Goal: Transaction & Acquisition: Purchase product/service

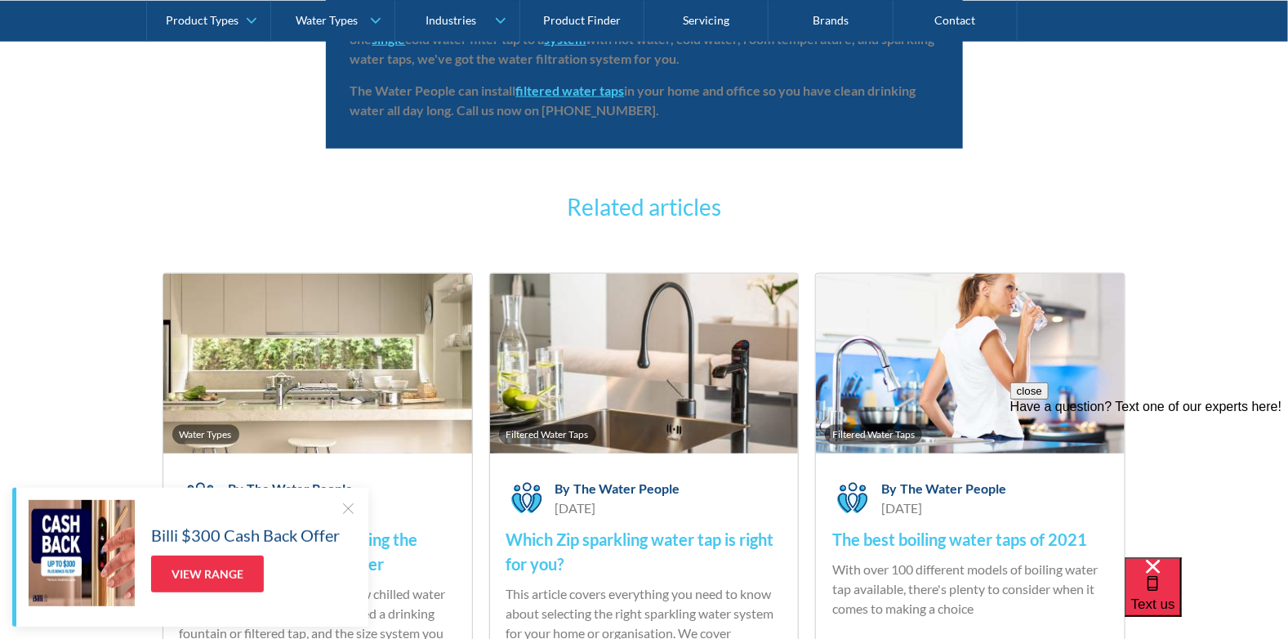
scroll to position [5786, 0]
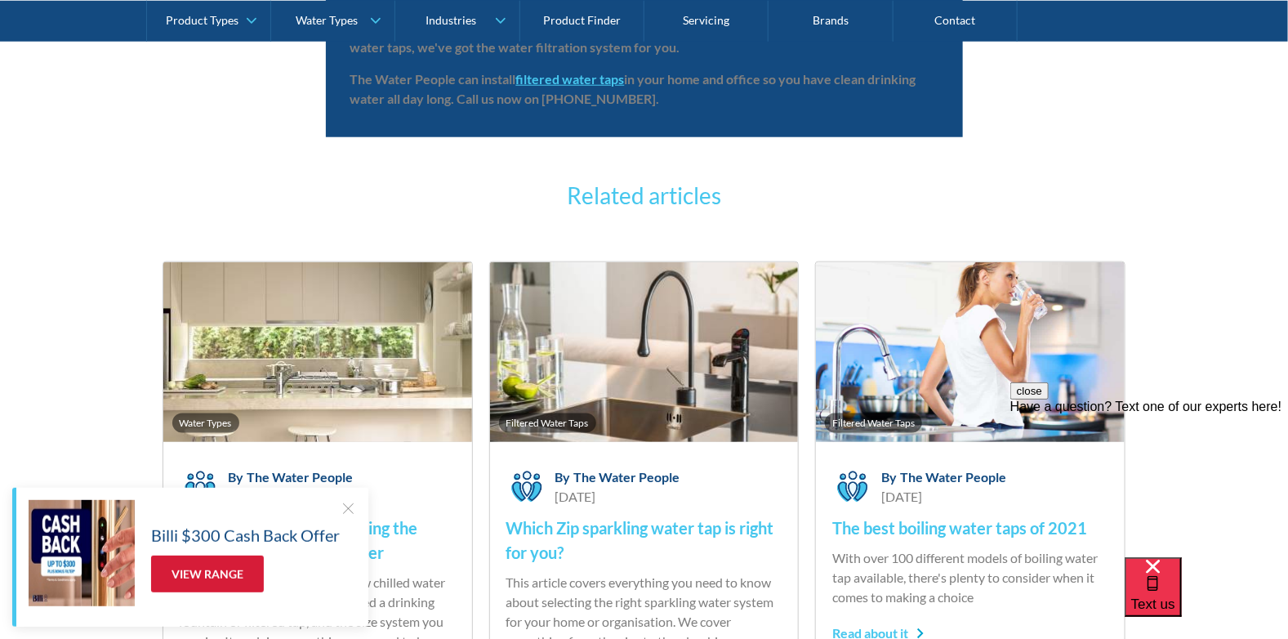
click at [198, 574] on link "View Range" at bounding box center [207, 573] width 113 height 37
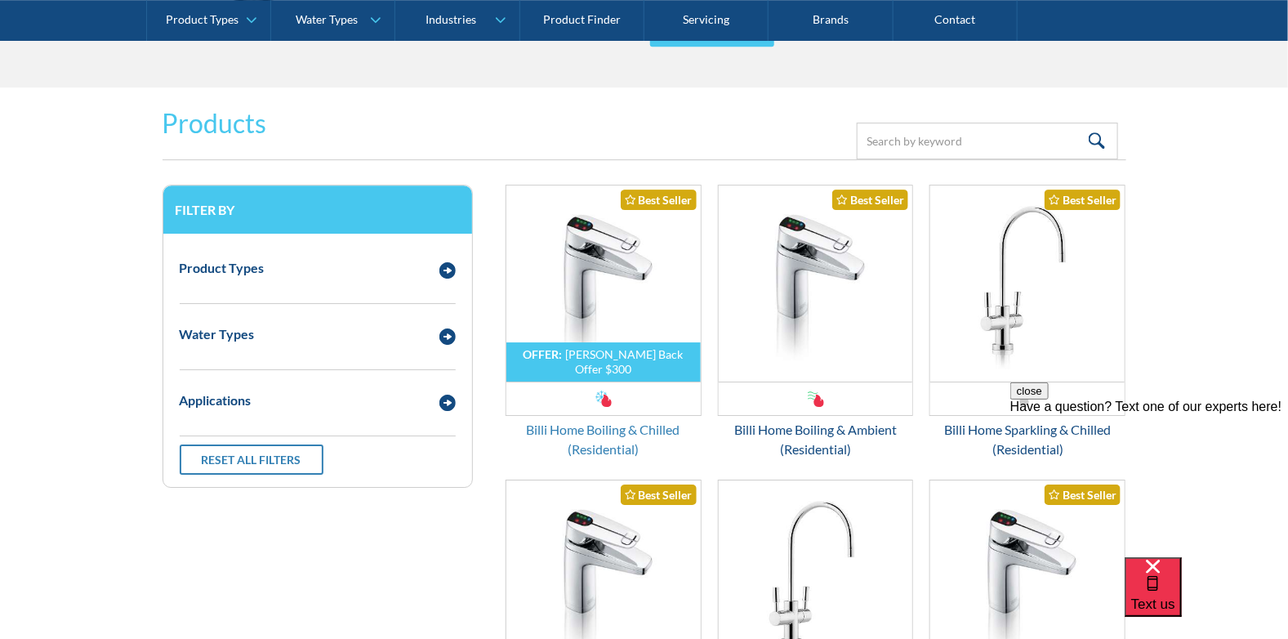
scroll to position [2205, 0]
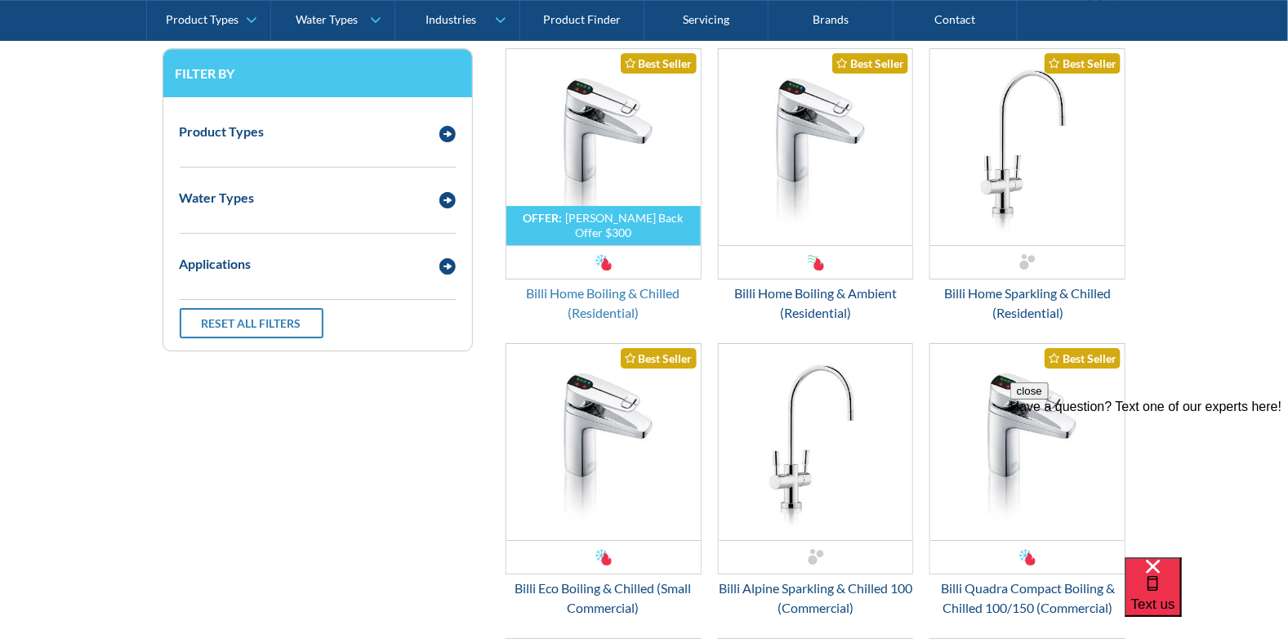
click at [583, 298] on div "Billi Home Boiling & Chilled (Residential)" at bounding box center [604, 302] width 196 height 39
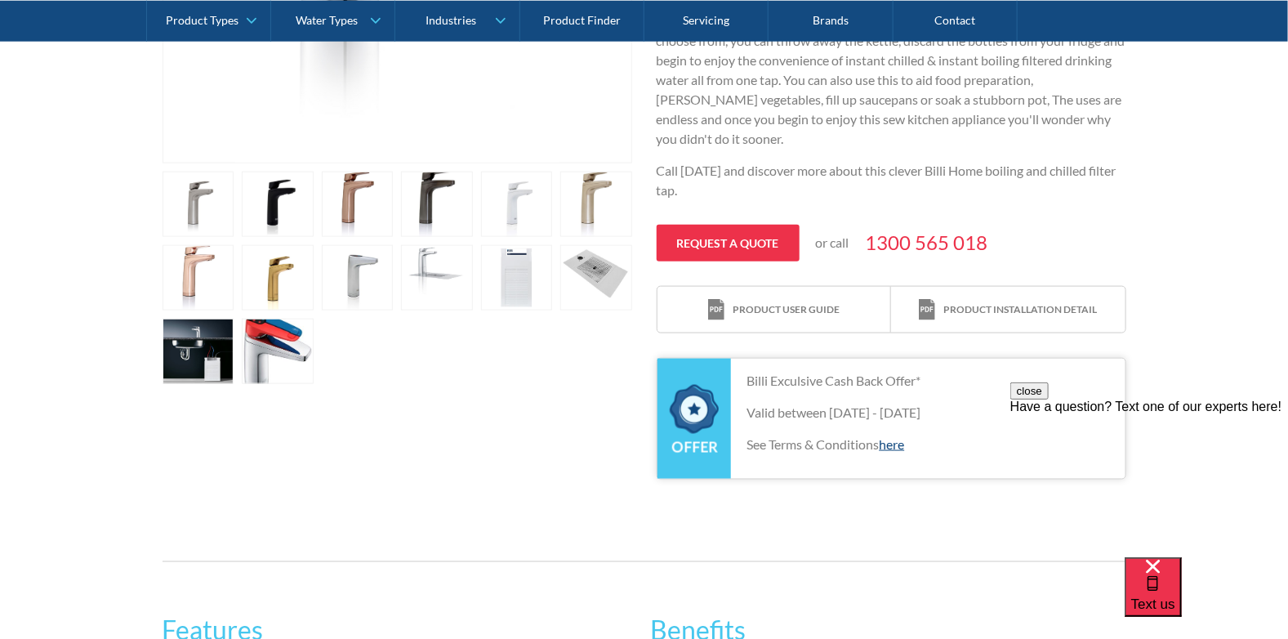
scroll to position [653, 0]
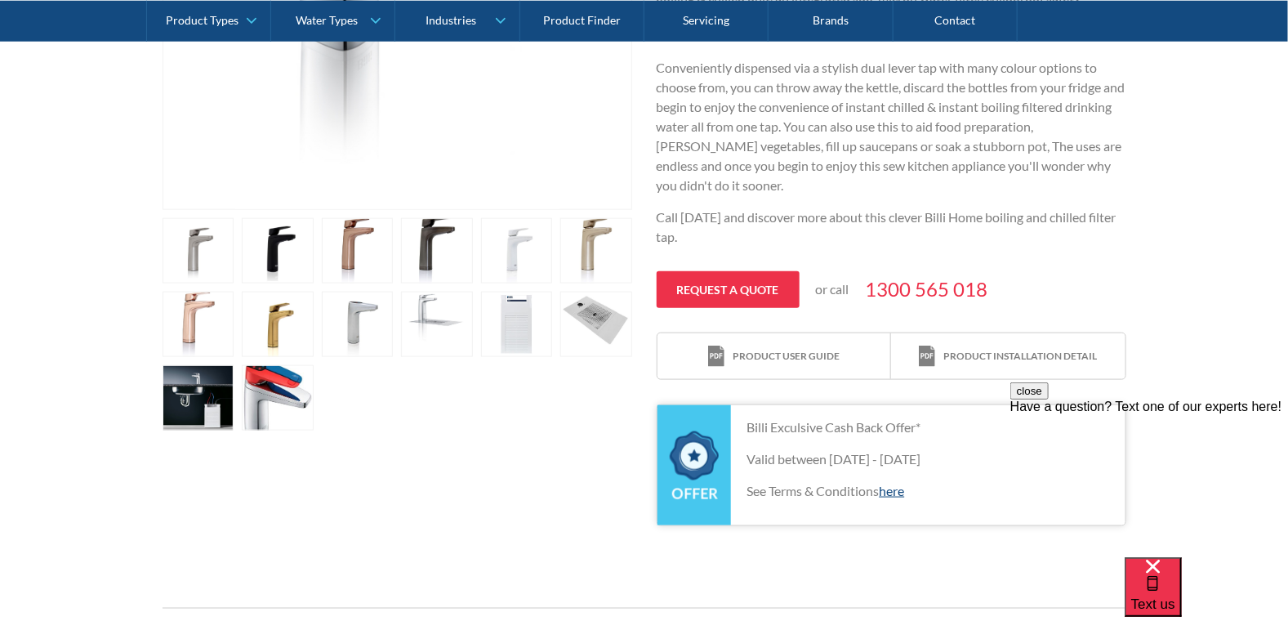
click at [350, 247] on link "open lightbox" at bounding box center [358, 250] width 72 height 65
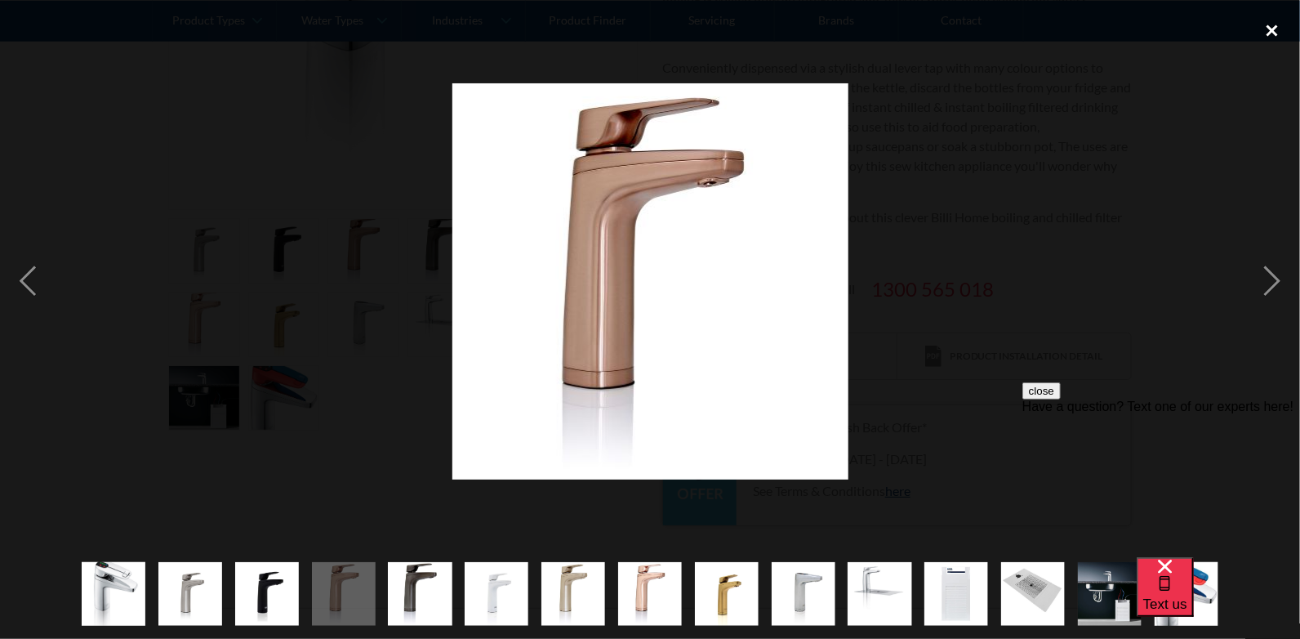
click at [1268, 28] on div "close lightbox" at bounding box center [1273, 31] width 56 height 36
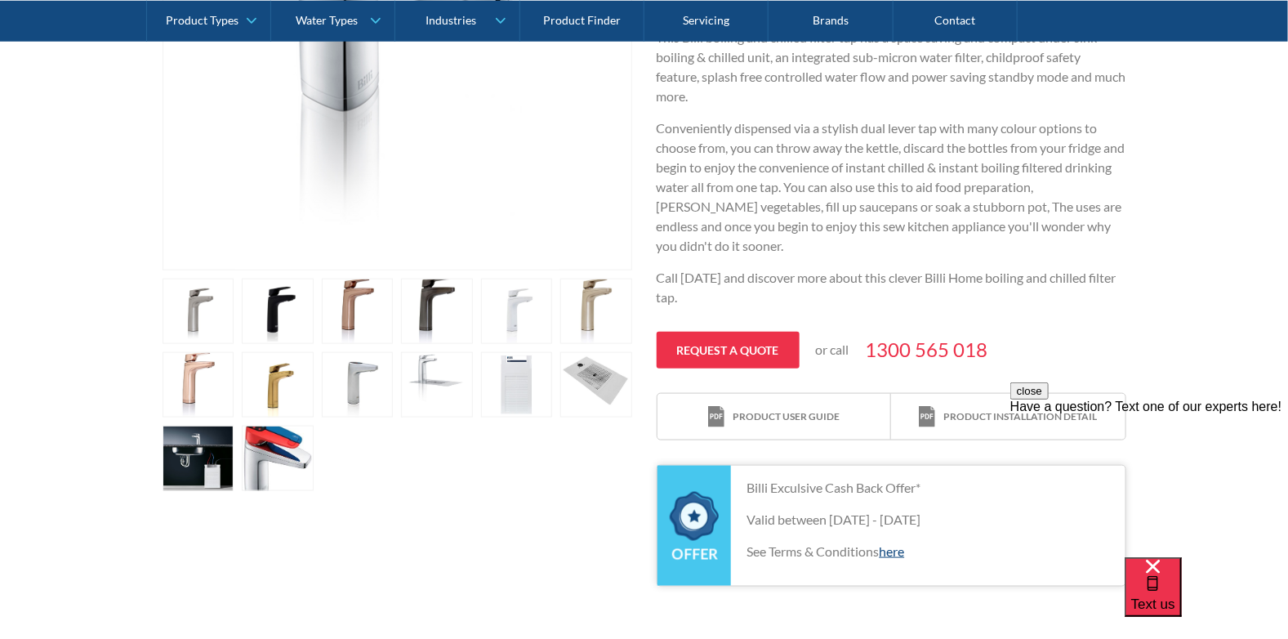
scroll to position [734, 0]
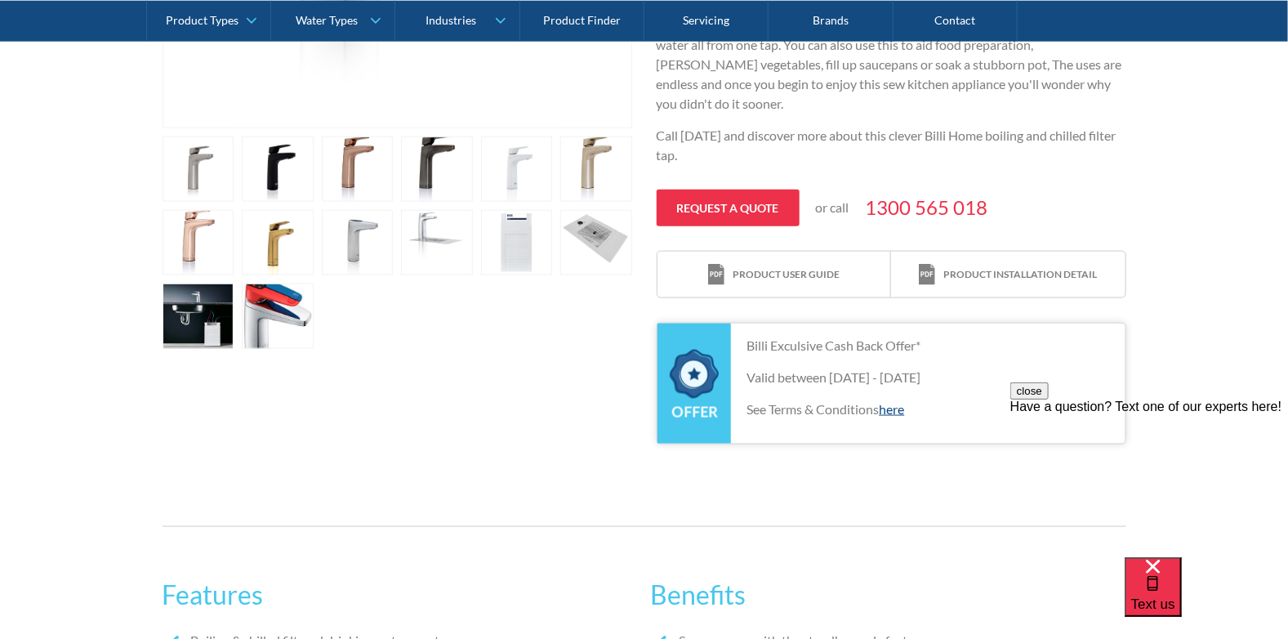
click at [209, 323] on link "open lightbox" at bounding box center [199, 315] width 72 height 65
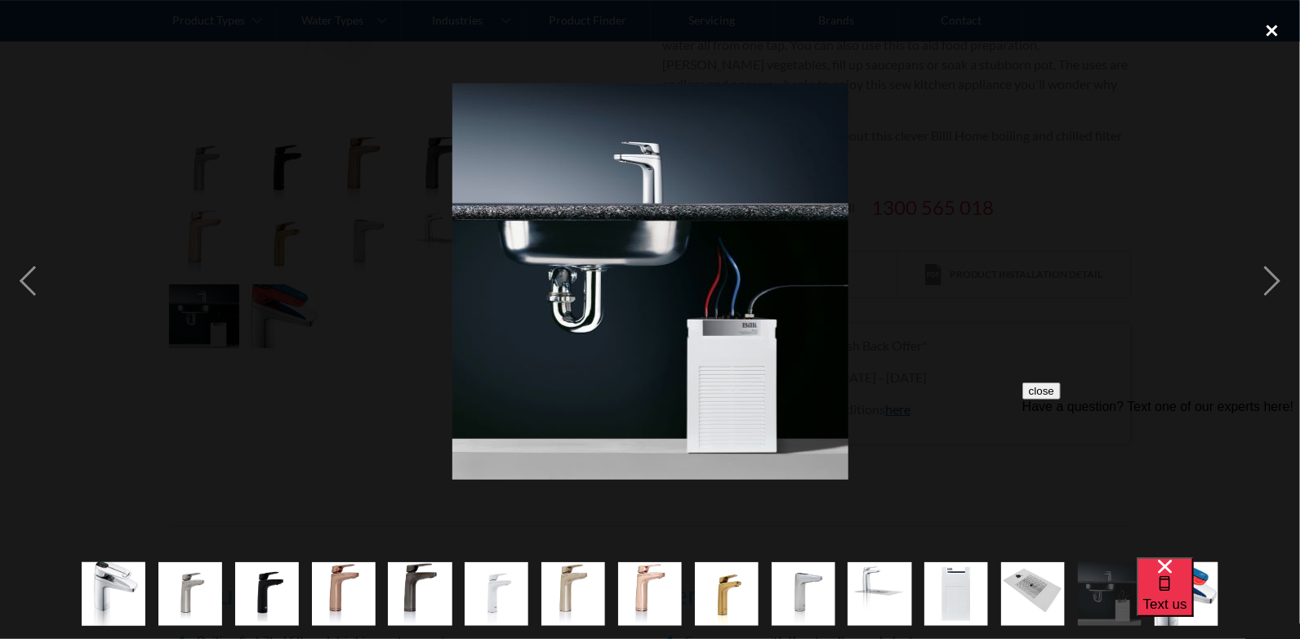
click at [1271, 33] on div "close lightbox" at bounding box center [1273, 31] width 56 height 36
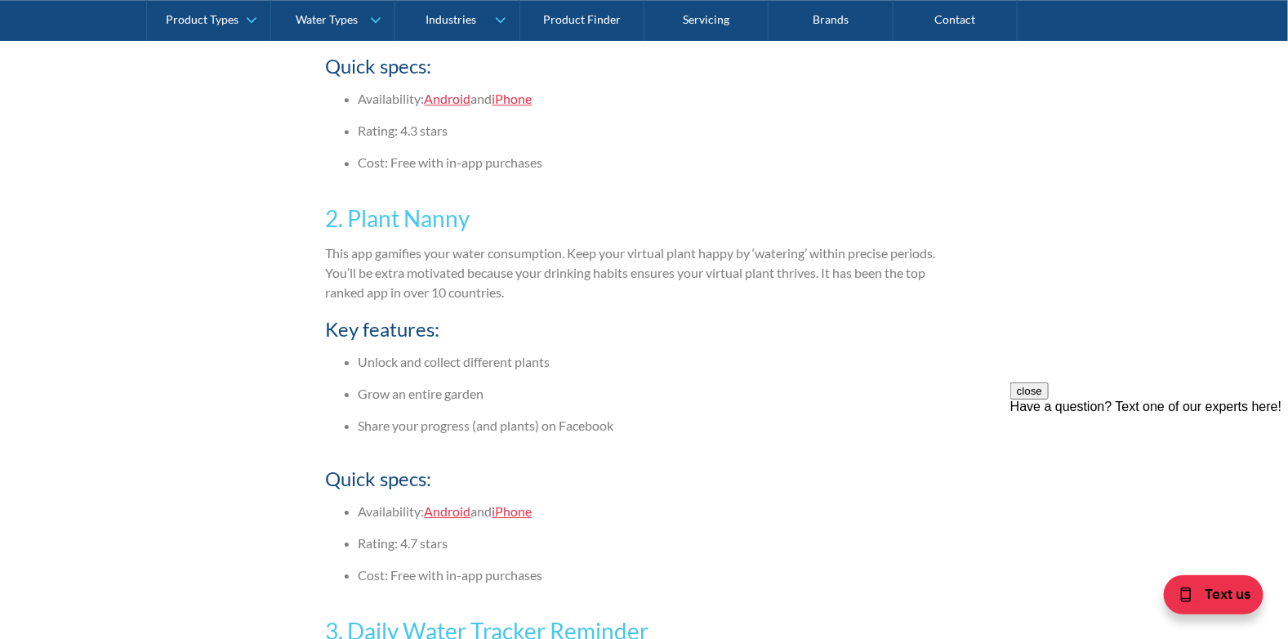
scroll to position [1946, 0]
